Goal: Find specific fact: Find specific fact

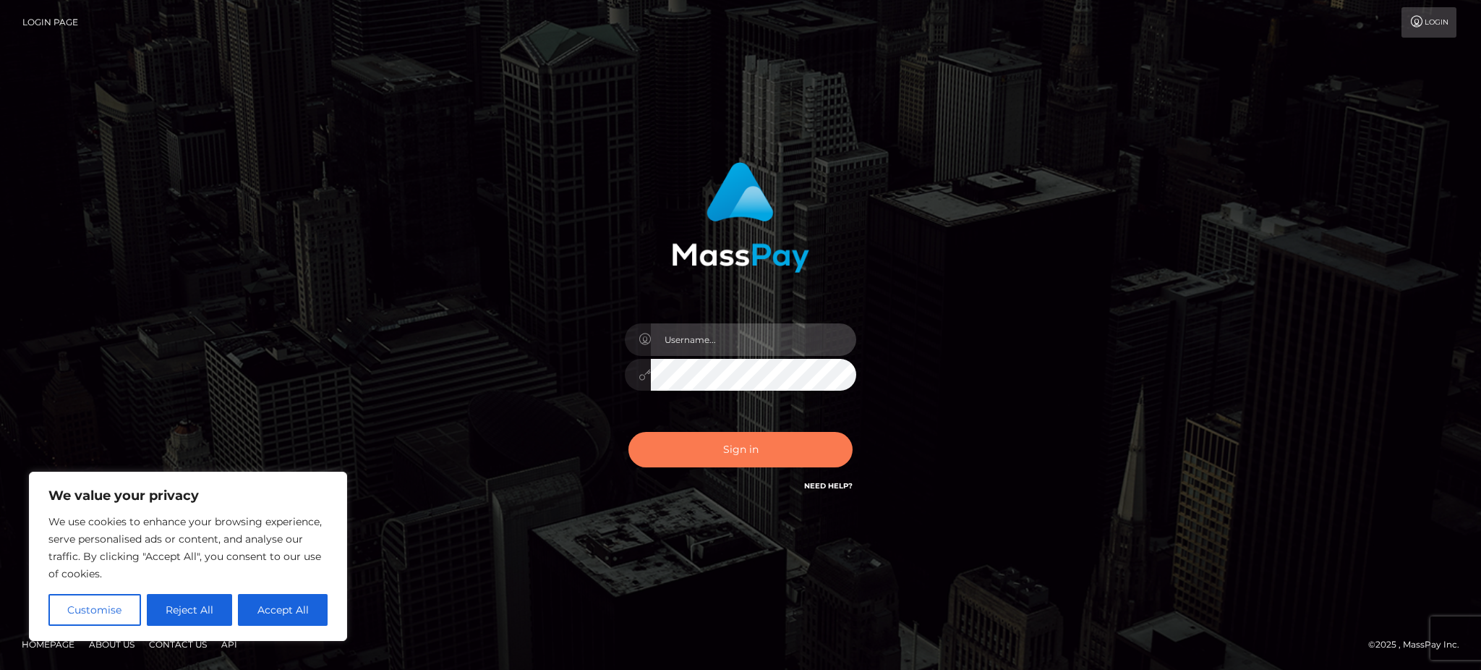
type input "Gaizelle"
click at [669, 457] on button "Sign in" at bounding box center [740, 449] width 224 height 35
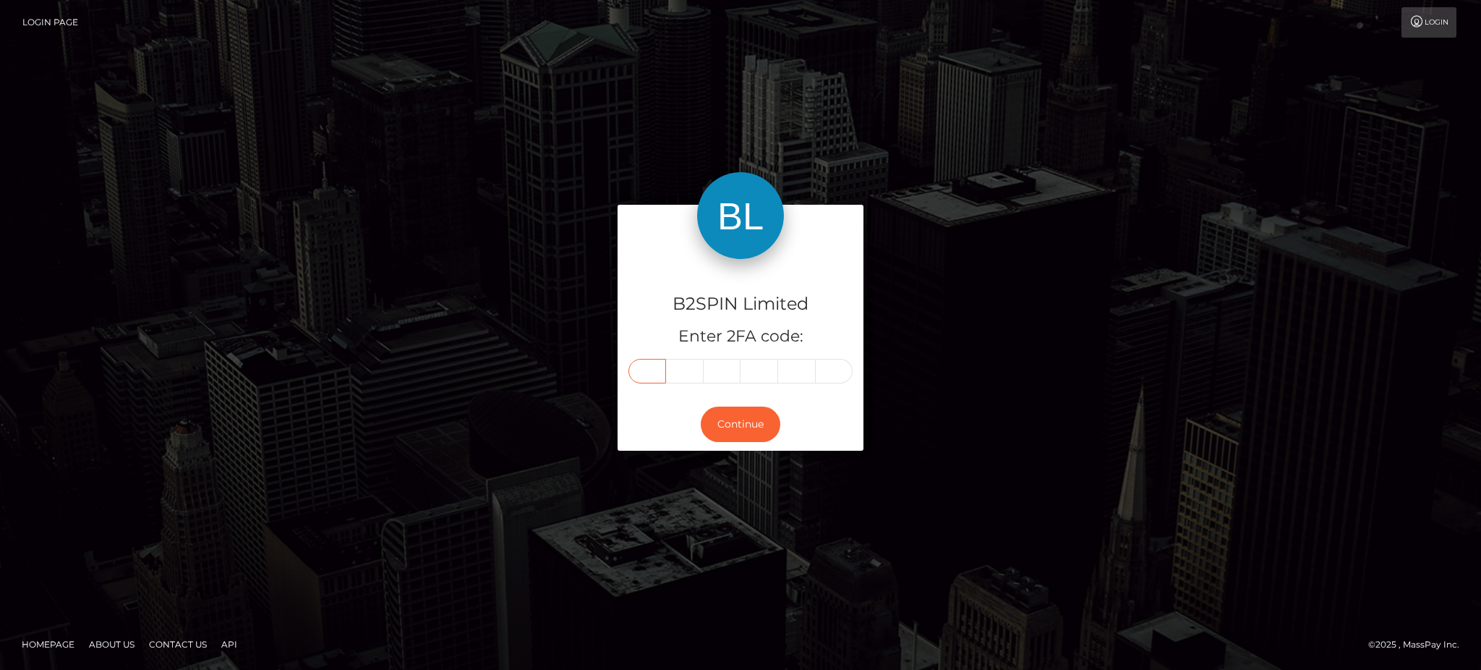
click at [644, 367] on input "text" at bounding box center [647, 371] width 38 height 25
type input "0"
type input "7"
type input "2"
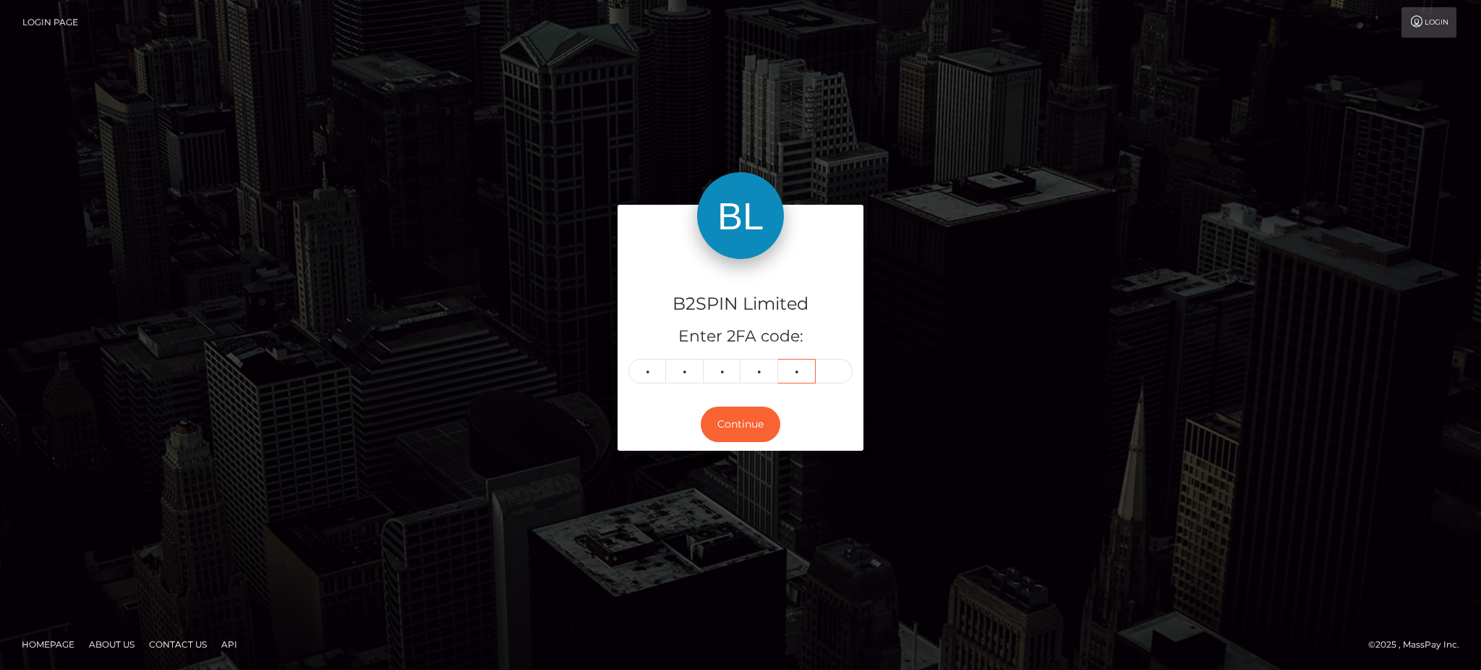
type input "6"
type input "2"
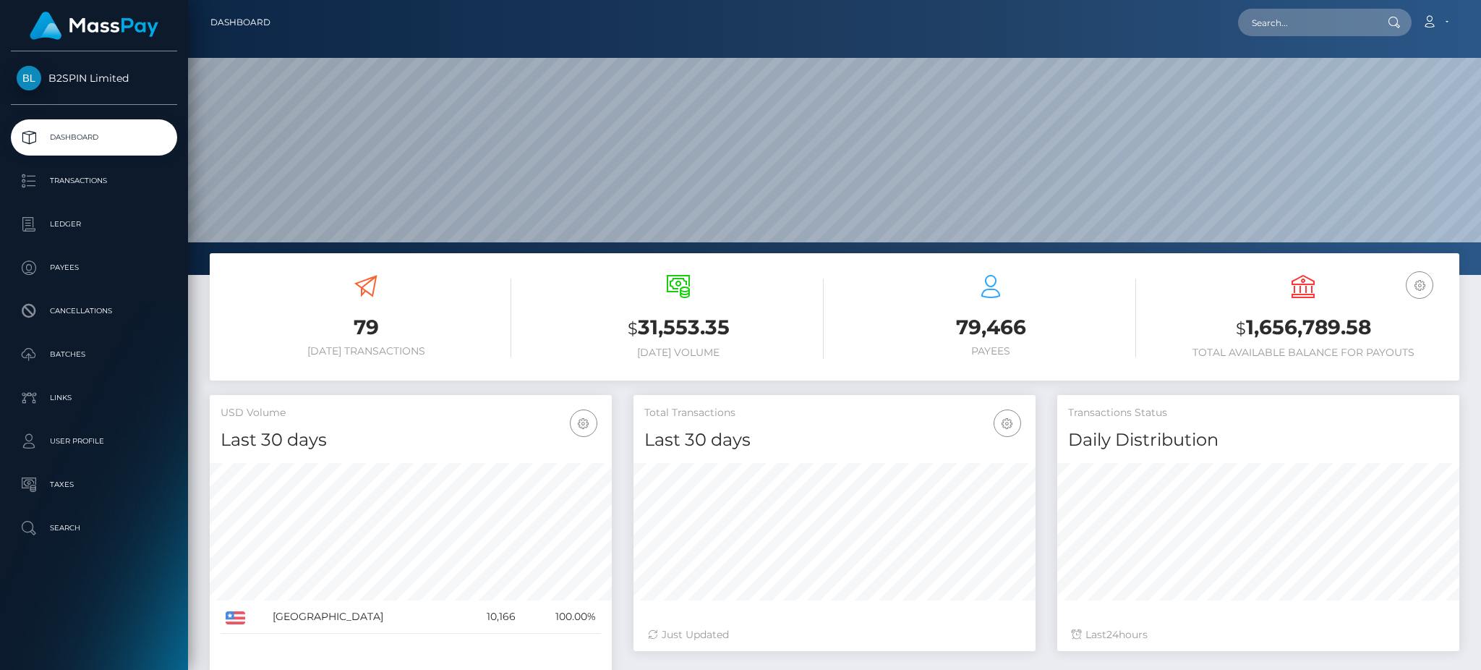
scroll to position [257, 401]
click at [1298, 22] on input "text" at bounding box center [1306, 22] width 136 height 27
paste input "ee3ed659-29df-4423-a983-ac22d5828465"
click at [1280, 34] on input "ee3ed659-29df-4423-a983-ac22d5828465" at bounding box center [1306, 22] width 136 height 27
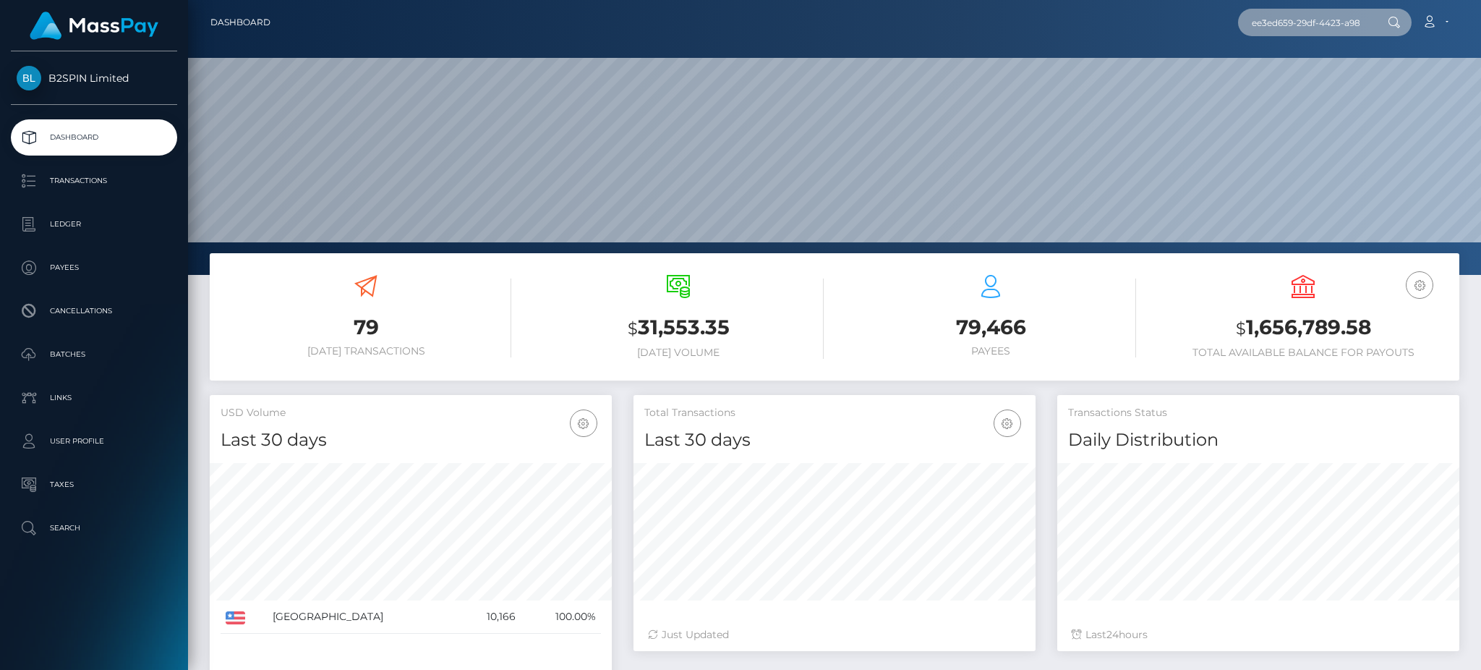
click at [1280, 34] on input "ee3ed659-29df-4423-a983-ac22d5828465" at bounding box center [1306, 22] width 136 height 27
paste input "3429909"
click at [1274, 26] on input "3429909" at bounding box center [1306, 22] width 136 height 27
paste input "2089585767"
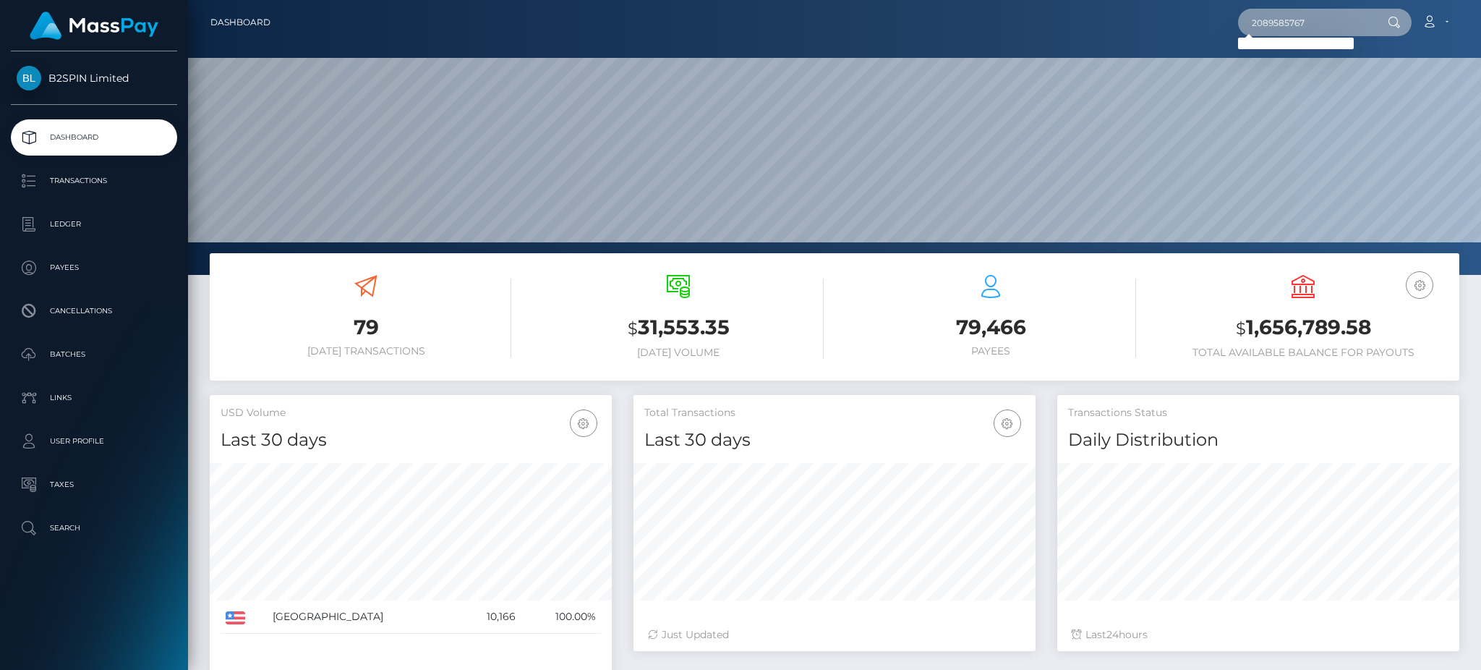
type input "2089585767"
